Goal: Task Accomplishment & Management: Manage account settings

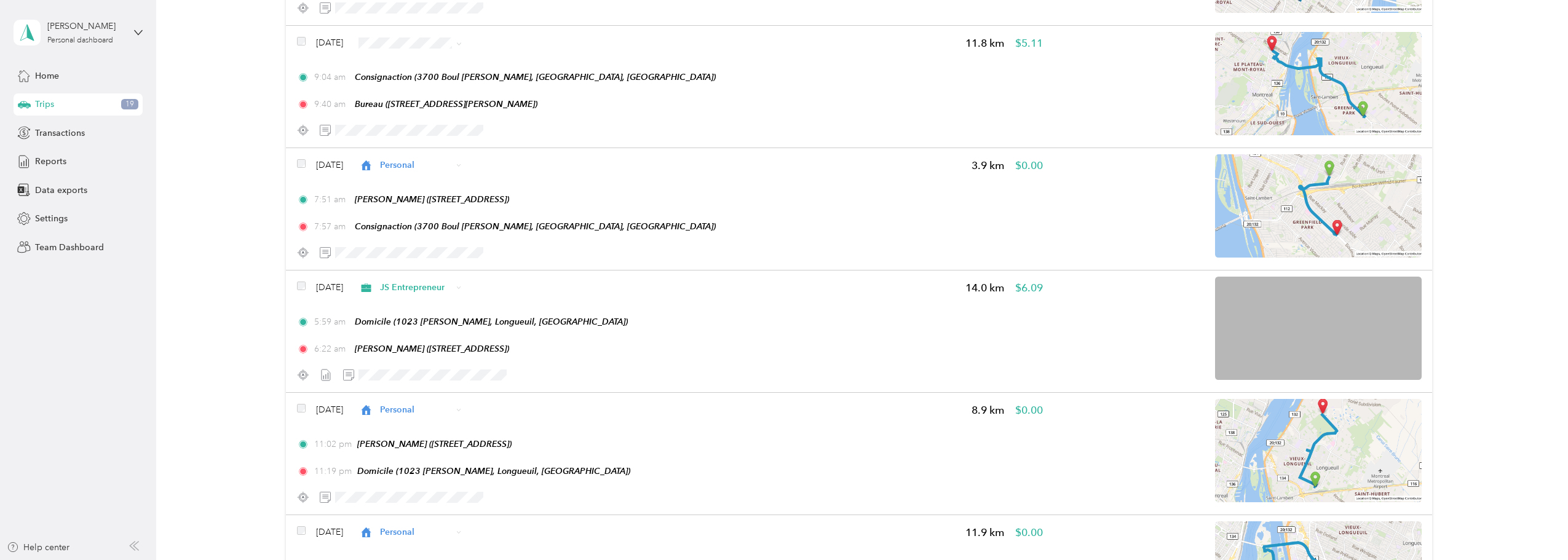
scroll to position [1393, 0]
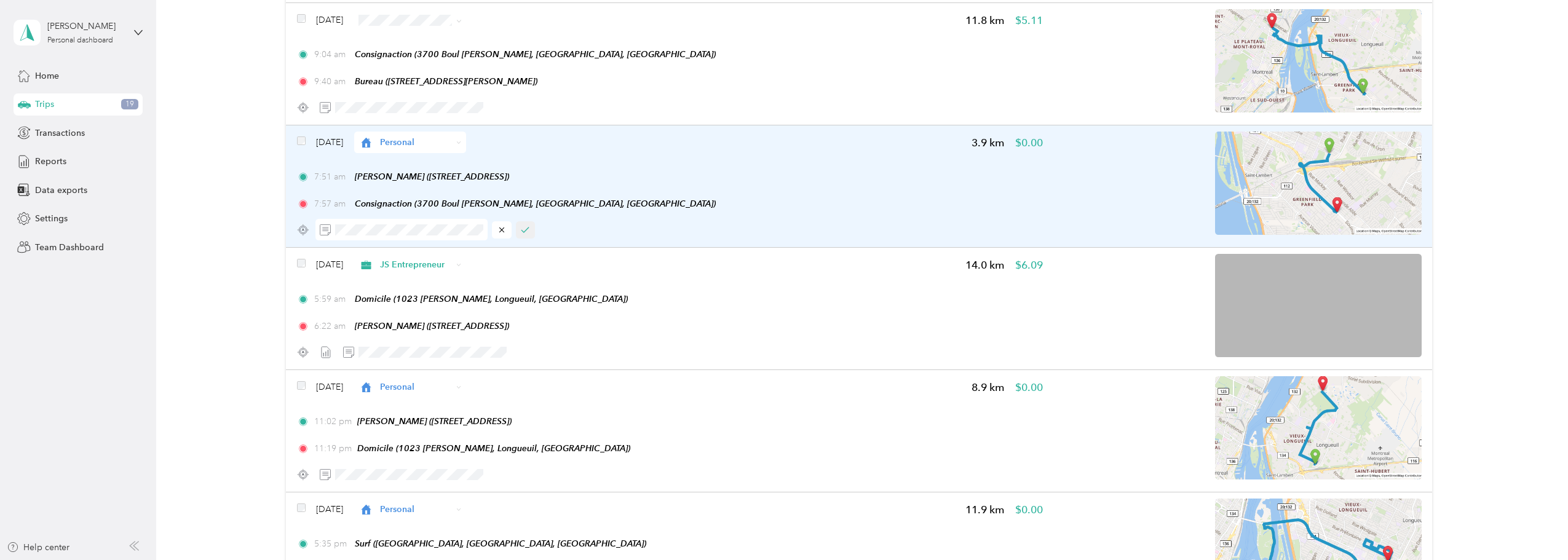
click at [524, 228] on icon "button" at bounding box center [525, 230] width 9 height 9
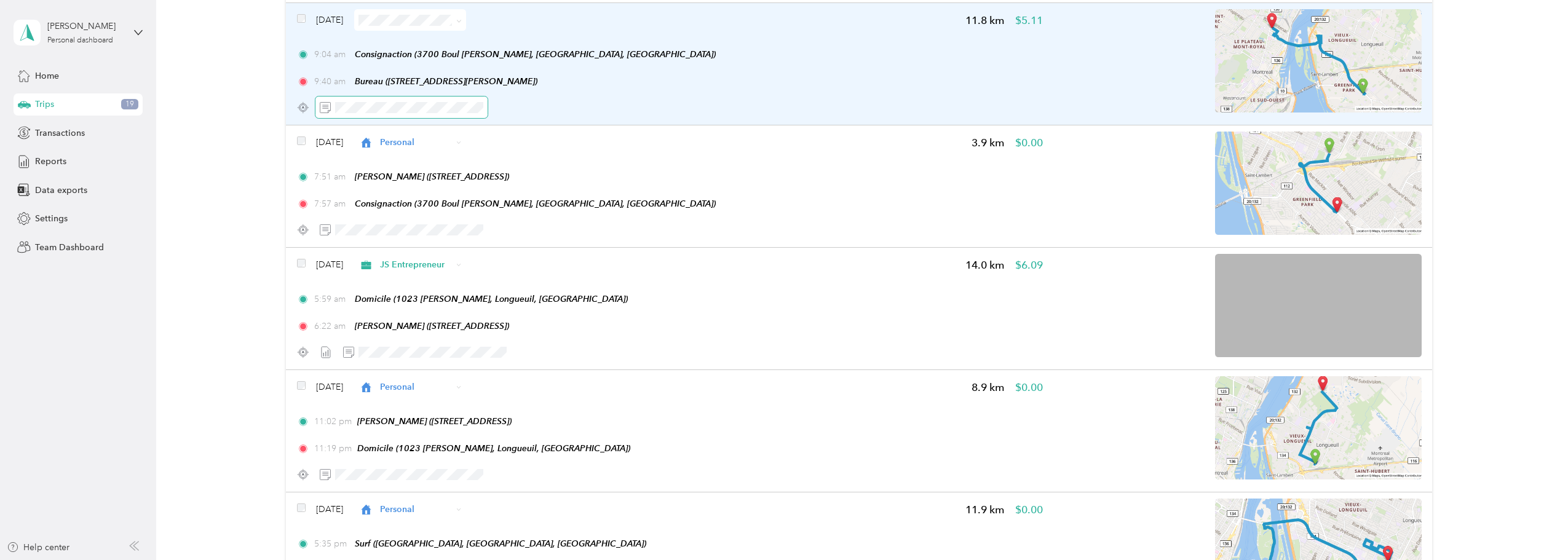
click at [334, 105] on span at bounding box center [401, 107] width 172 height 21
click at [533, 108] on button "button" at bounding box center [525, 107] width 20 height 17
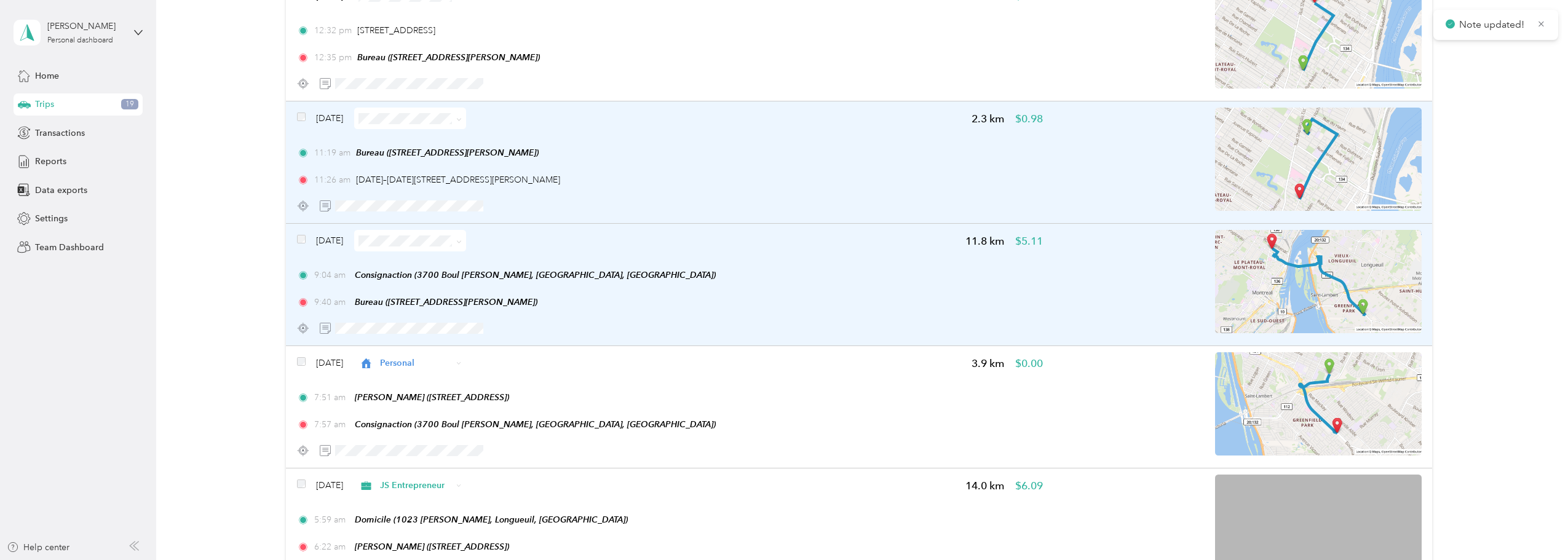
scroll to position [1167, 0]
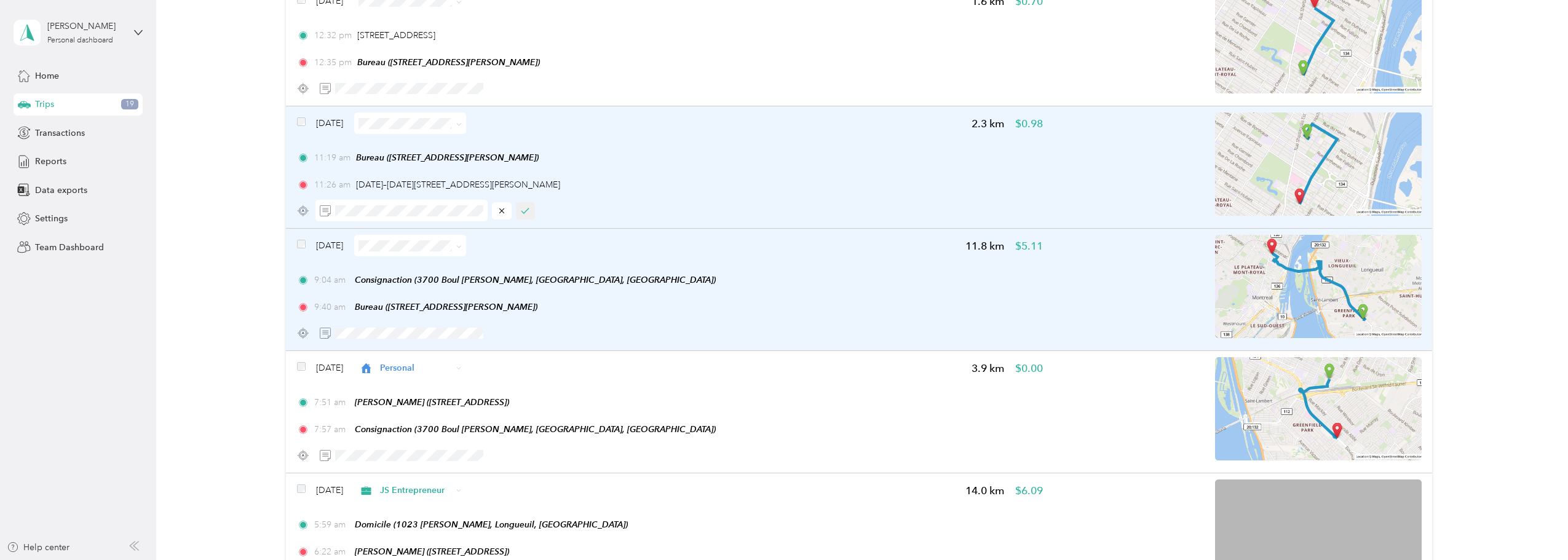
click at [524, 215] on icon "button" at bounding box center [525, 210] width 9 height 9
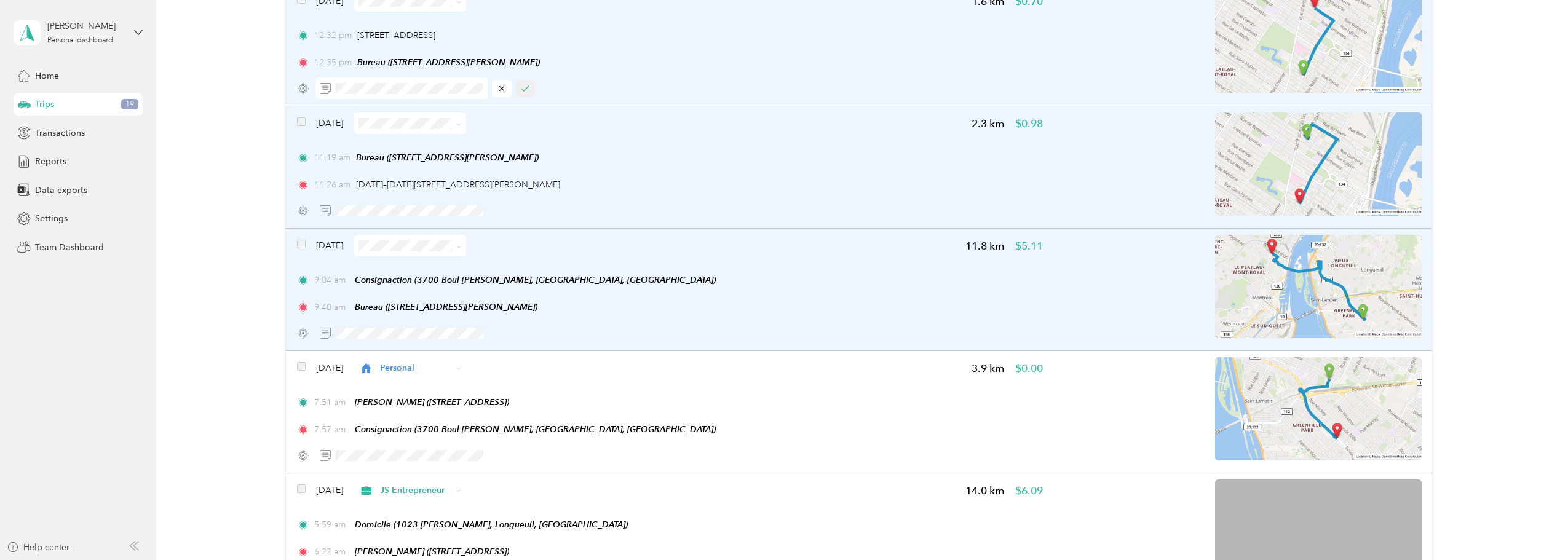
click at [527, 87] on icon "button" at bounding box center [525, 88] width 9 height 9
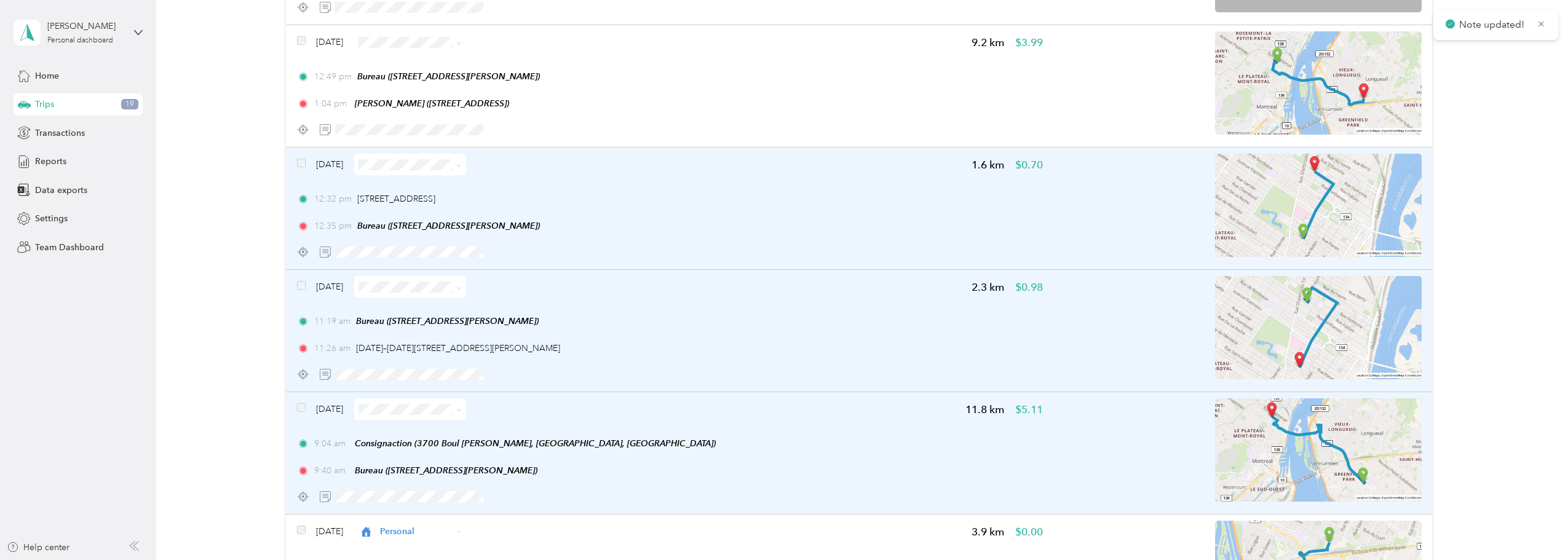
scroll to position [1003, 0]
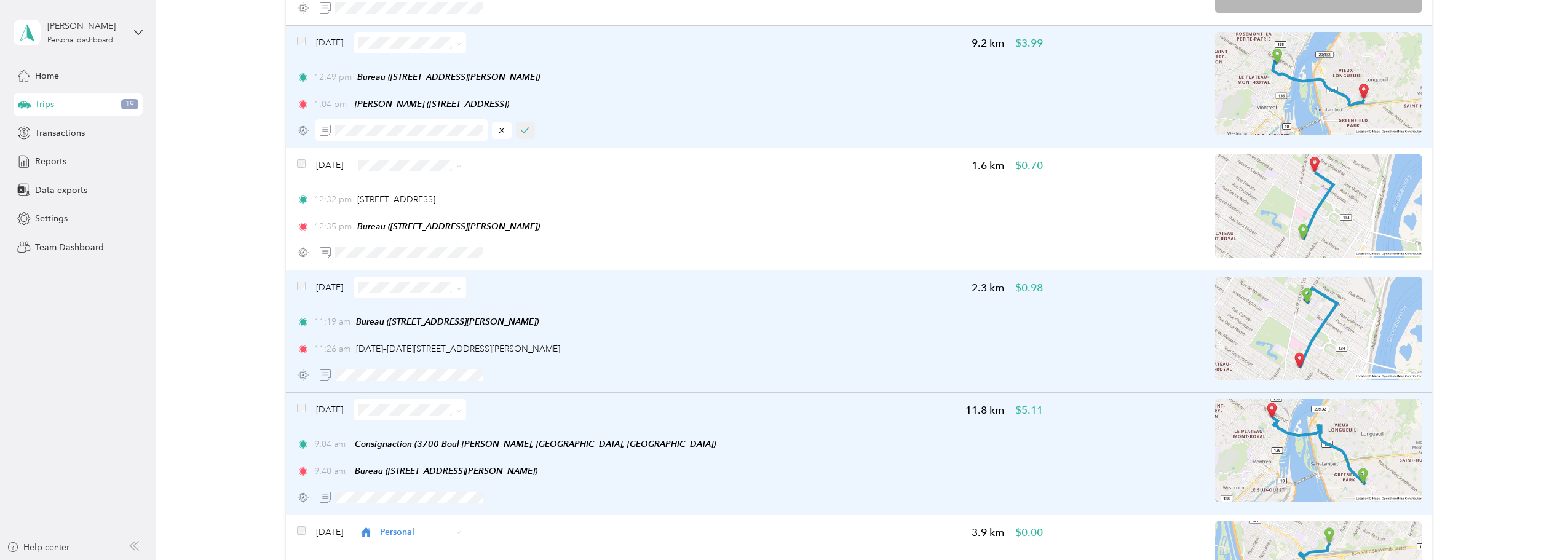
click at [523, 130] on icon "button" at bounding box center [525, 131] width 9 height 9
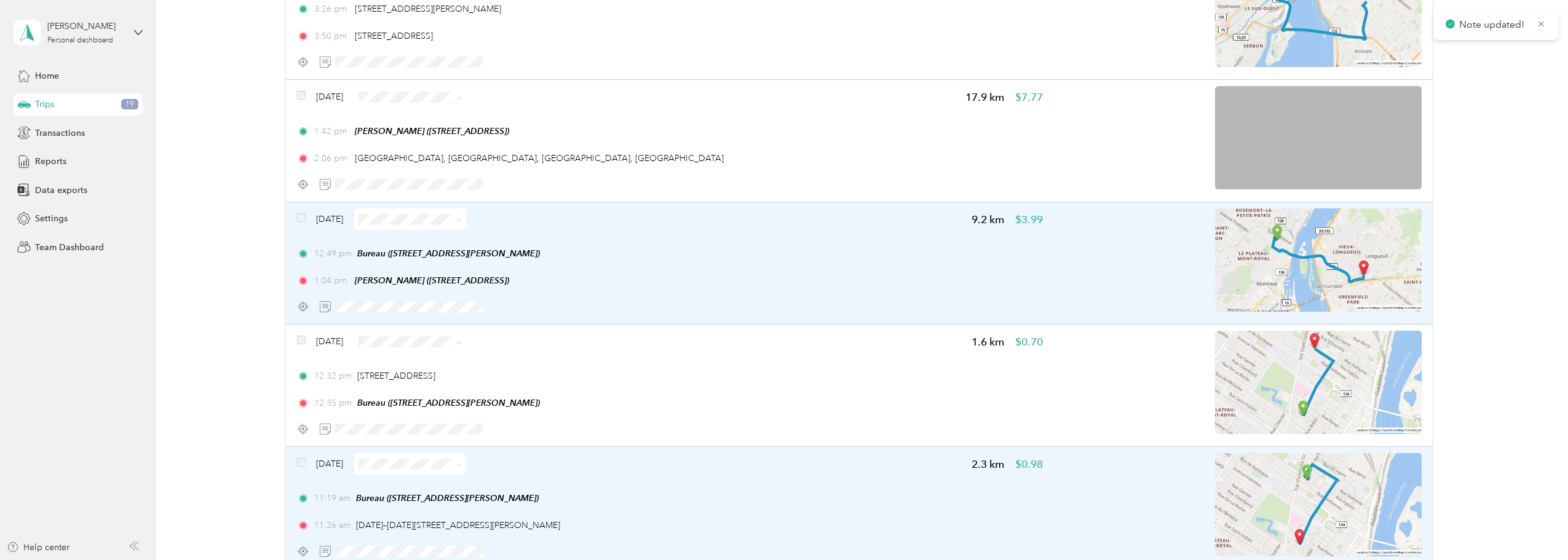
scroll to position [819, 0]
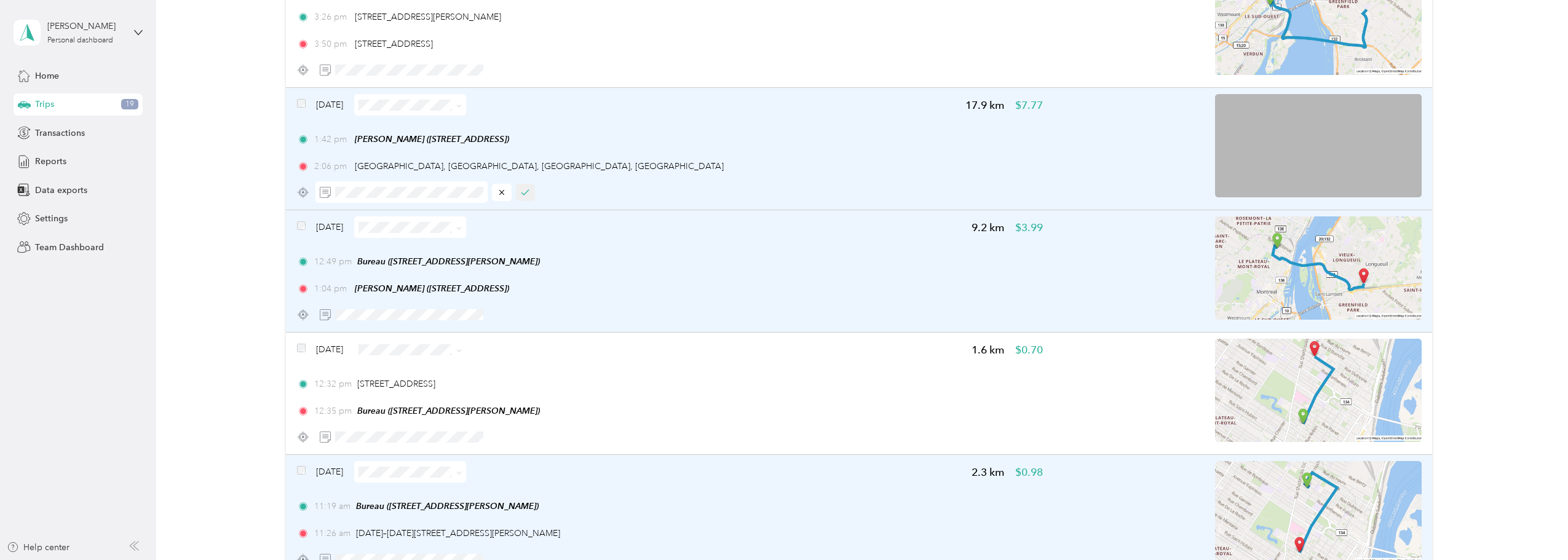
click at [530, 193] on button "button" at bounding box center [525, 192] width 20 height 17
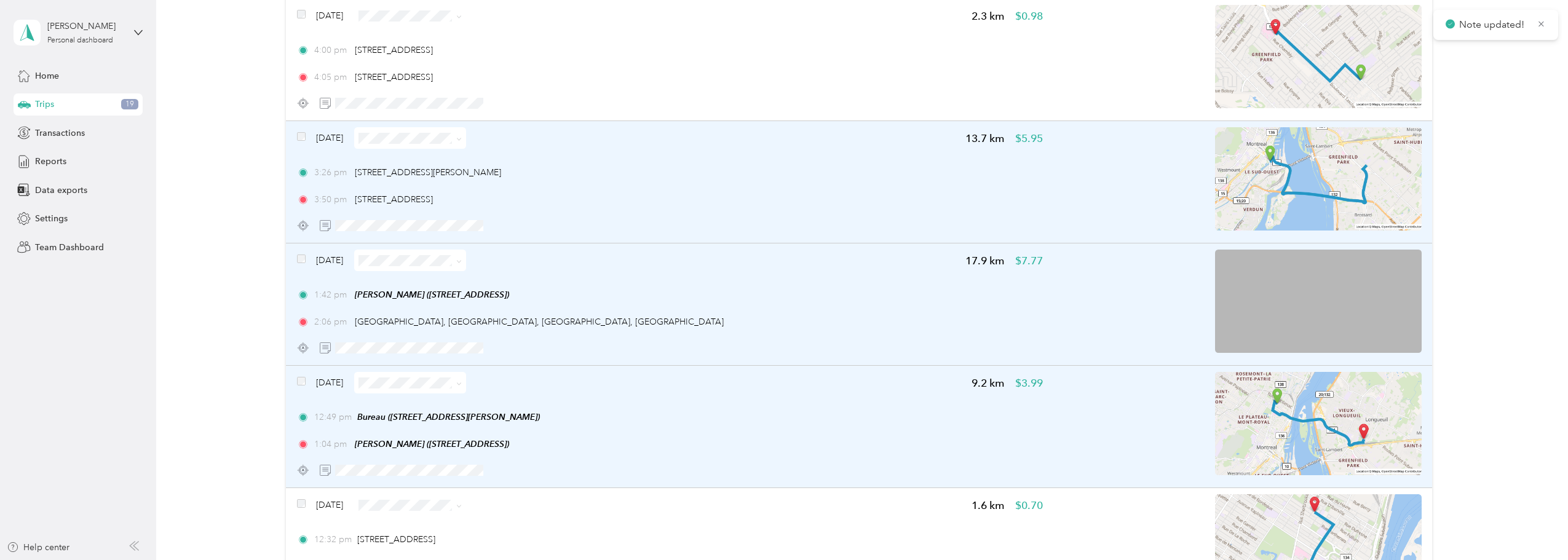
scroll to position [655, 0]
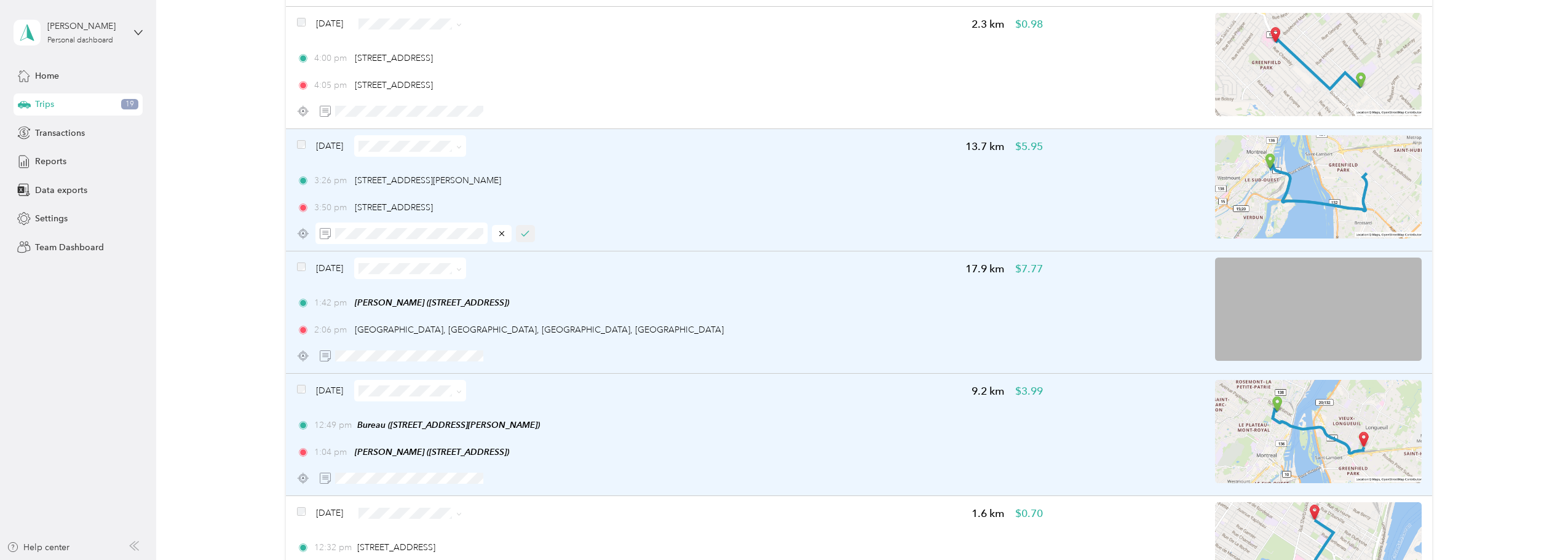
click at [528, 232] on icon "button" at bounding box center [525, 234] width 7 height 5
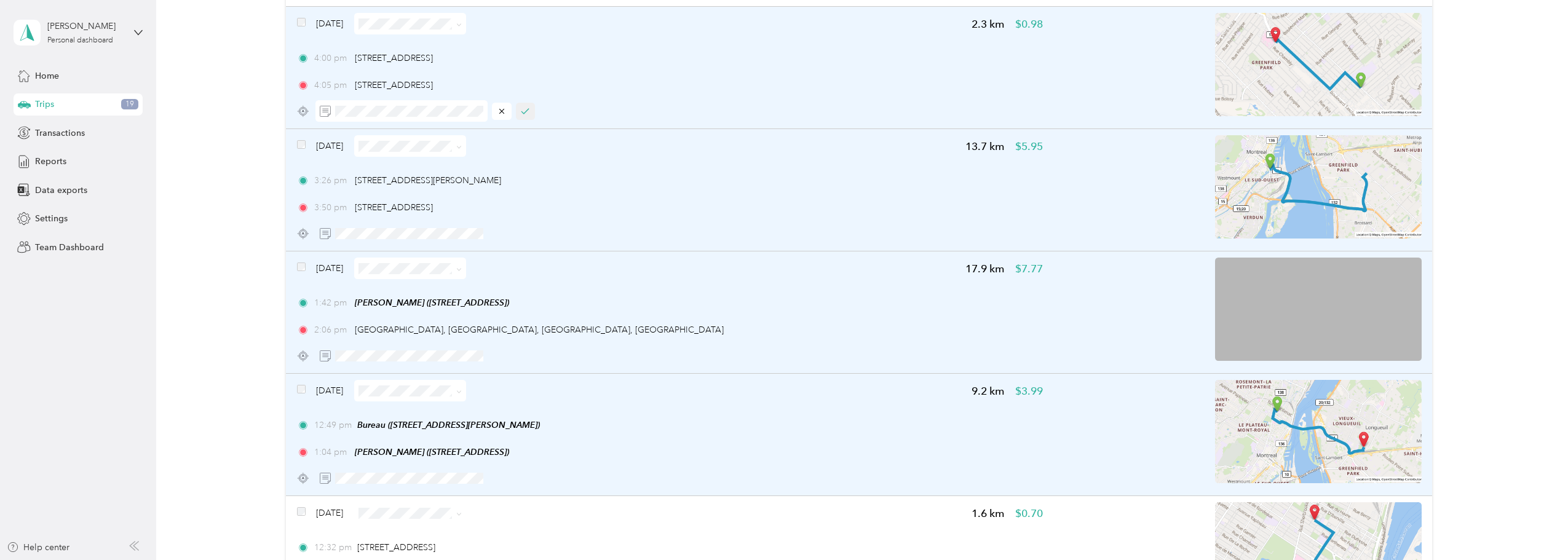
click at [535, 104] on button "button" at bounding box center [525, 111] width 20 height 17
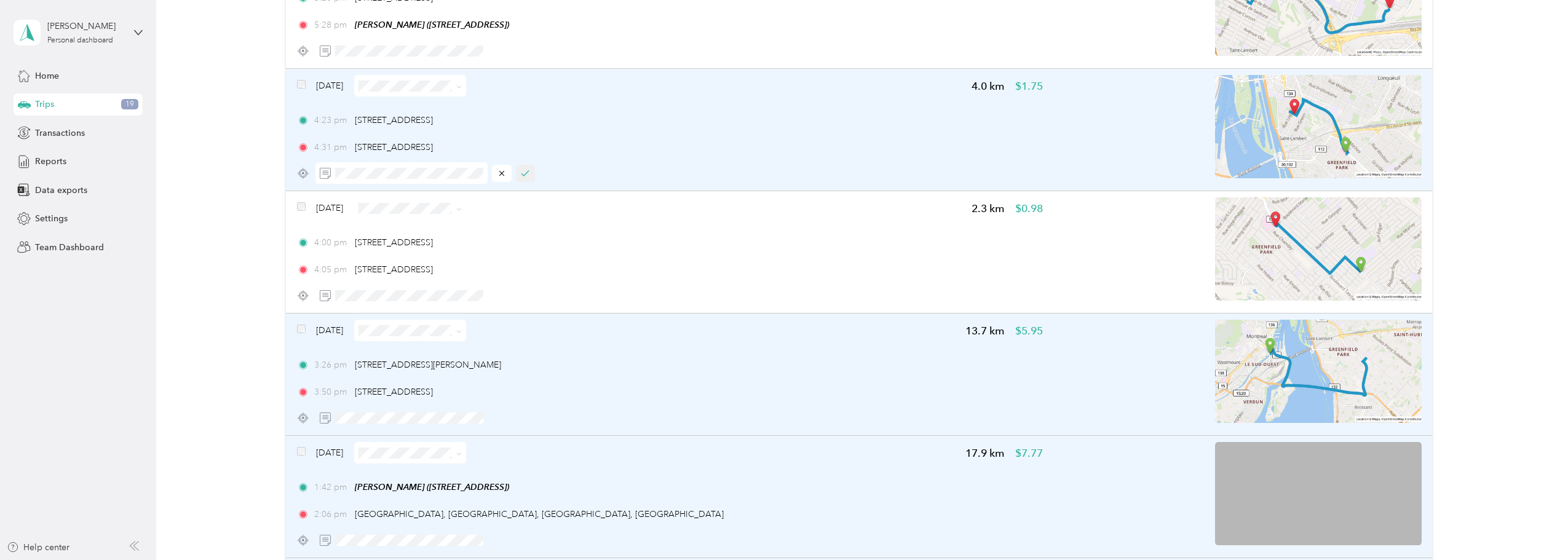
click at [529, 167] on button "button" at bounding box center [525, 173] width 20 height 17
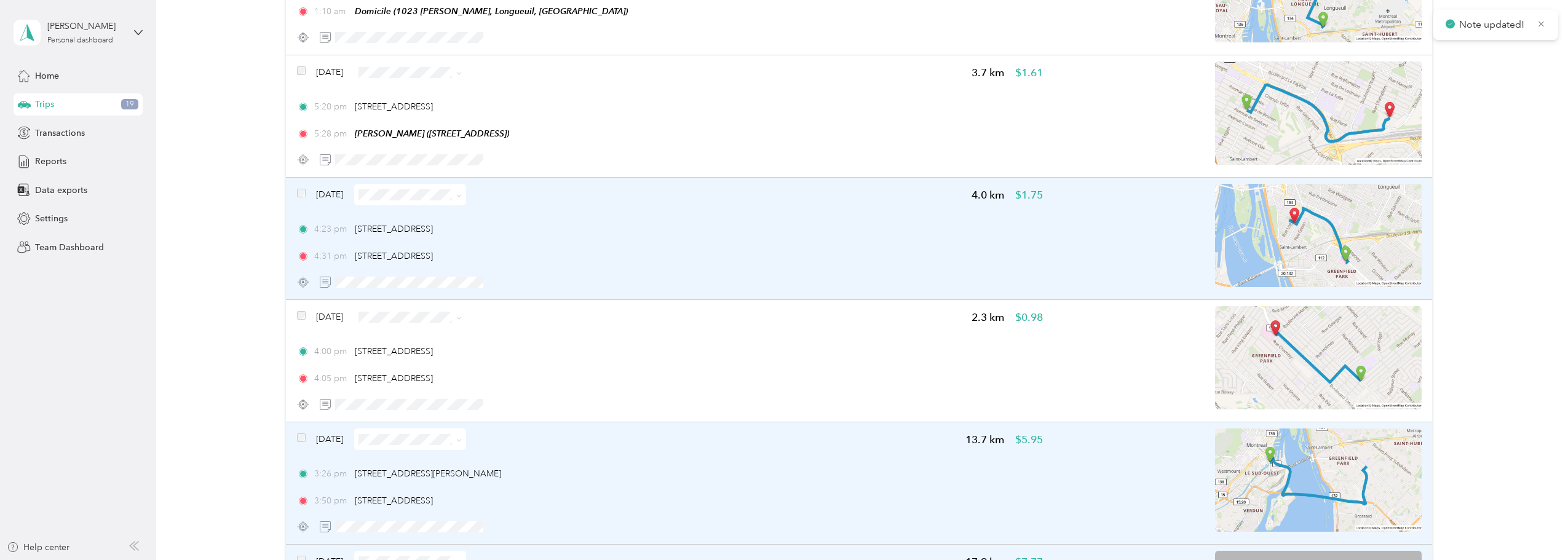
scroll to position [327, 0]
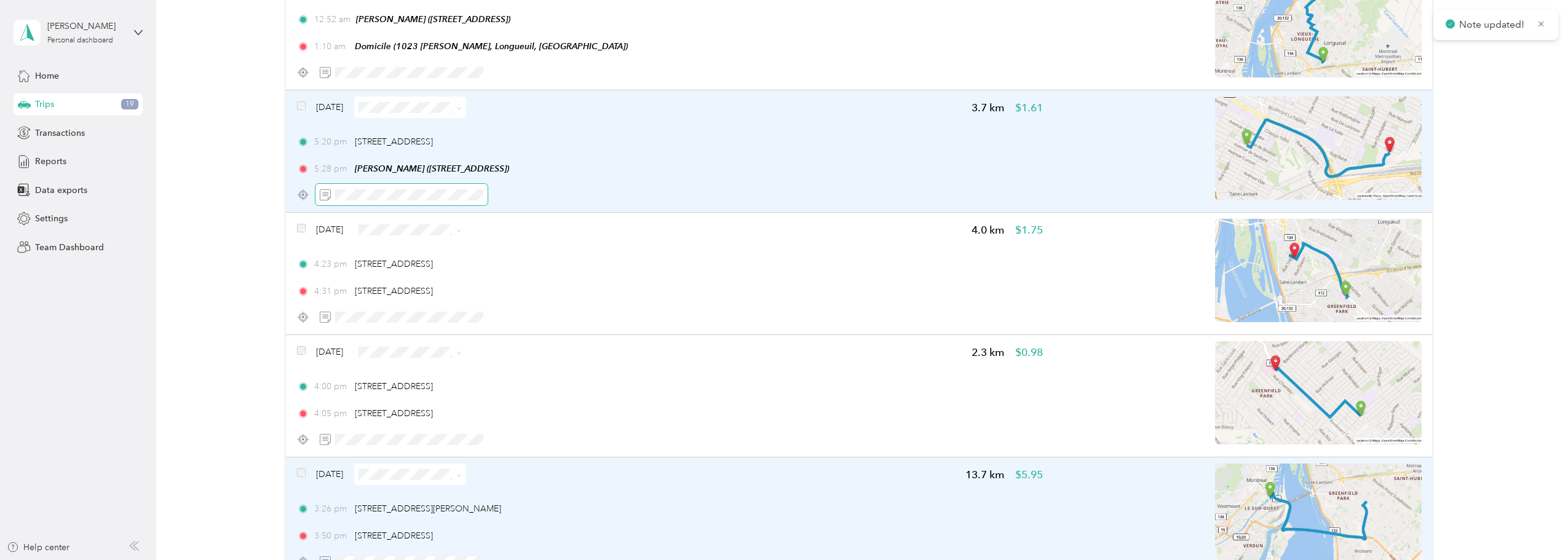
click at [374, 187] on span at bounding box center [401, 194] width 172 height 21
click at [525, 198] on icon "button" at bounding box center [525, 195] width 9 height 9
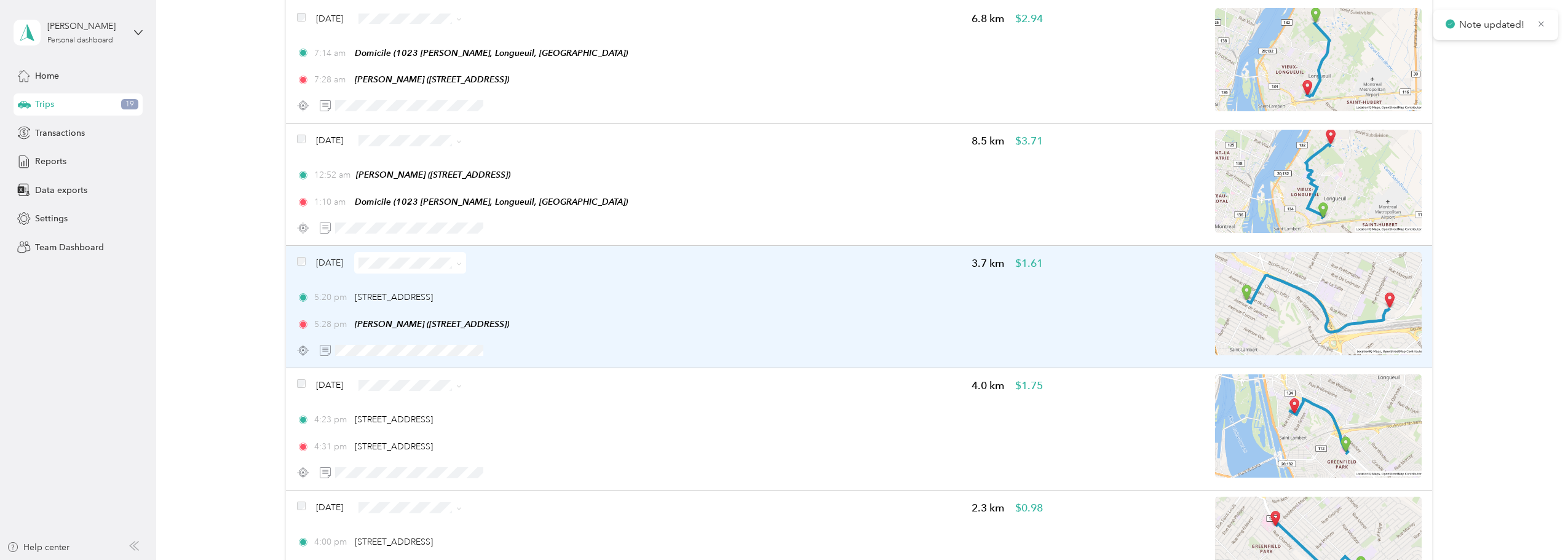
scroll to position [143, 0]
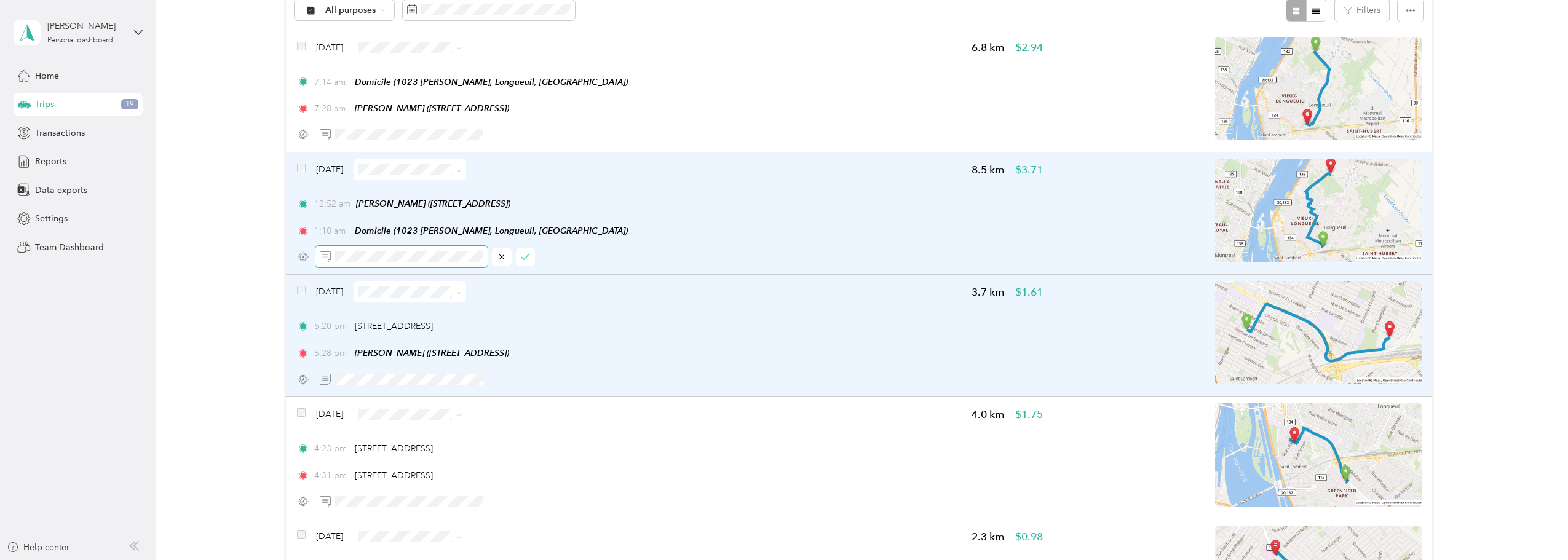
click at [295, 259] on div "Sep 4, 2025 8.5 km $3.71 12:52 am Papineau (1226 Rue Maisonneuve, Longueuil, QC…" at bounding box center [860, 213] width 1147 height 122
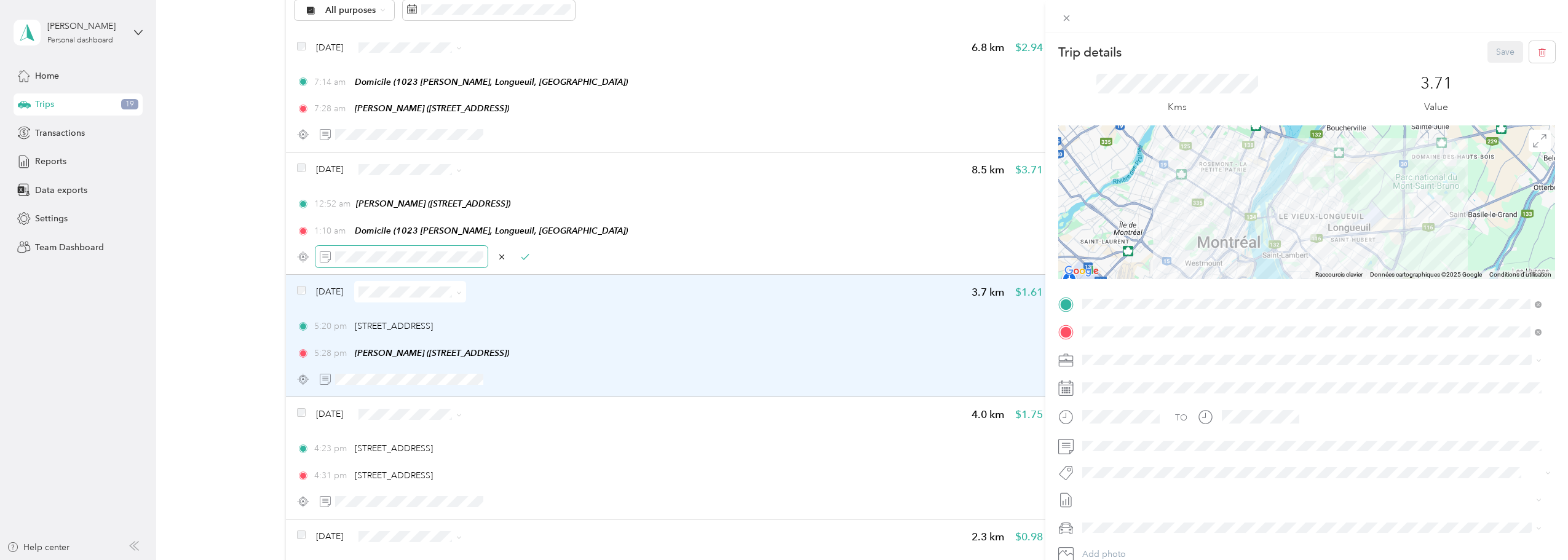
scroll to position [85, 0]
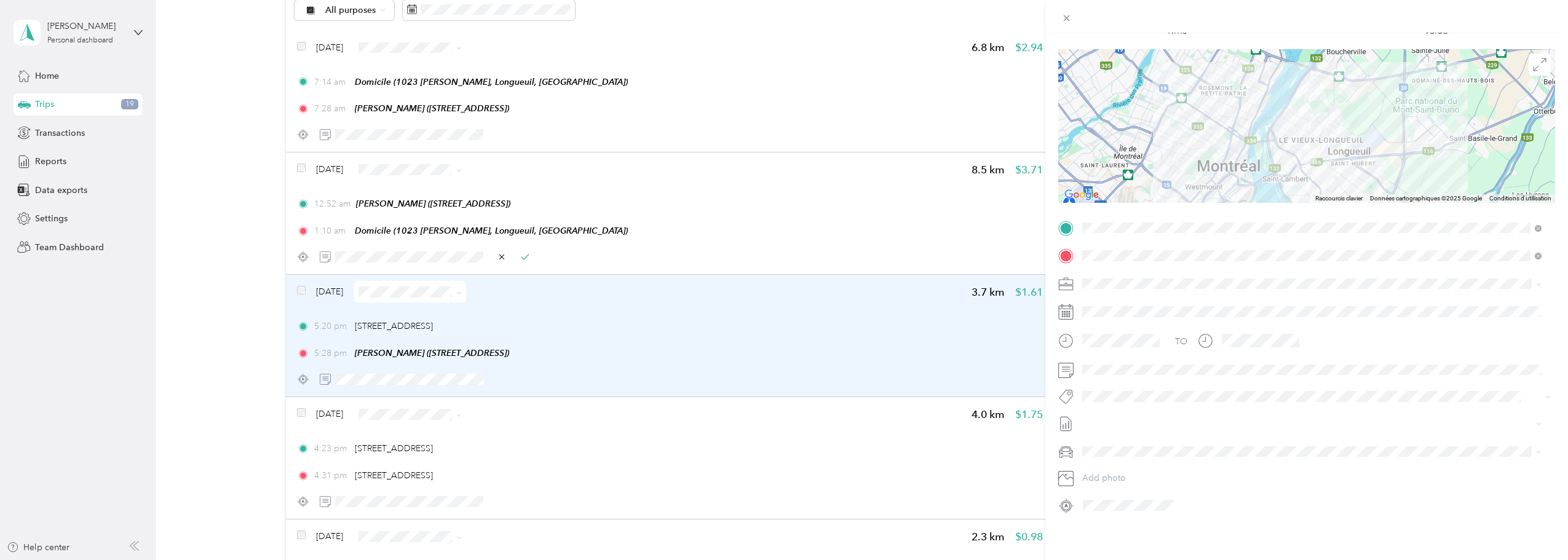
click at [272, 302] on div "Trip details Save This trip cannot be edited because it is either under review,…" at bounding box center [784, 280] width 1568 height 560
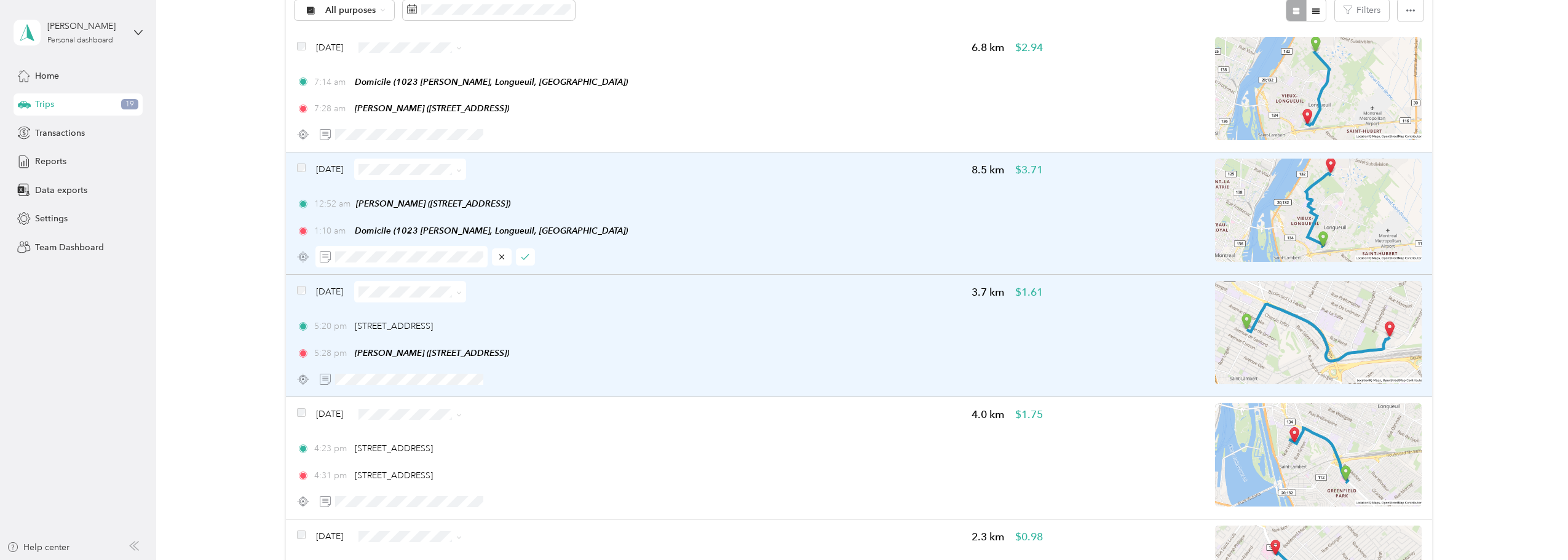
click at [490, 259] on div at bounding box center [425, 256] width 219 height 21
click at [499, 257] on icon "button" at bounding box center [502, 257] width 9 height 9
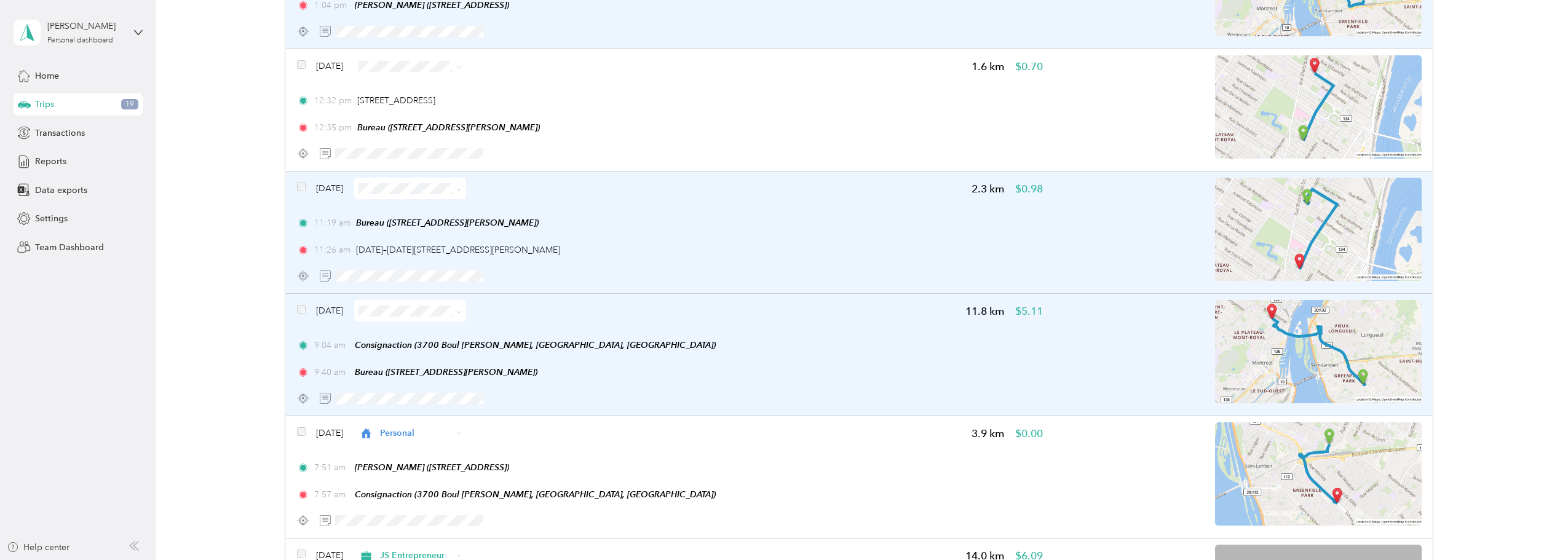
scroll to position [1106, 0]
